Goal: Navigation & Orientation: Find specific page/section

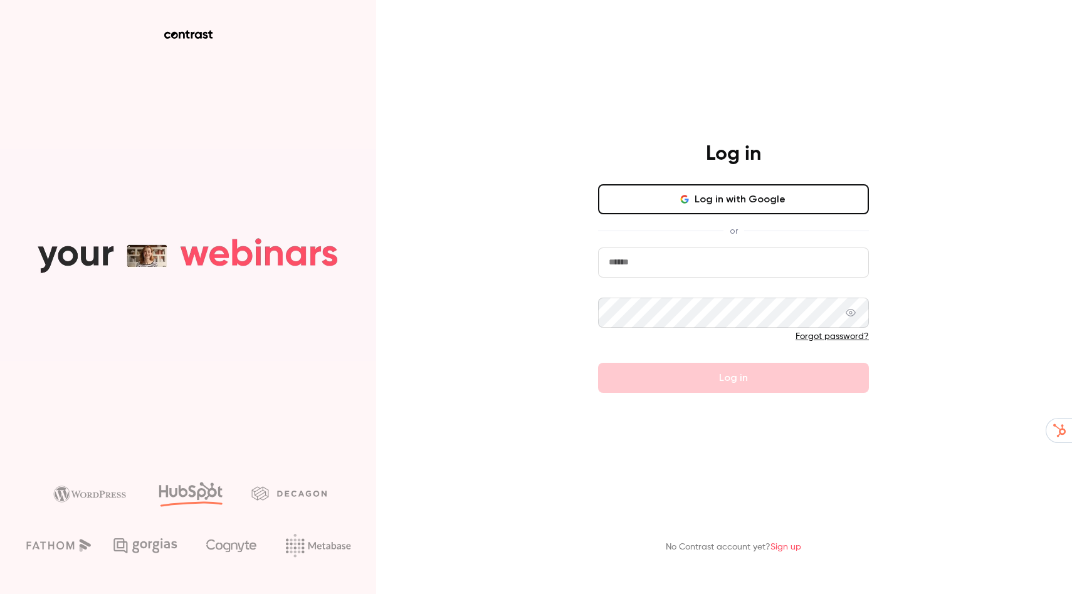
click at [712, 192] on button "Log in with Google" at bounding box center [733, 199] width 271 height 30
